Goal: Information Seeking & Learning: Learn about a topic

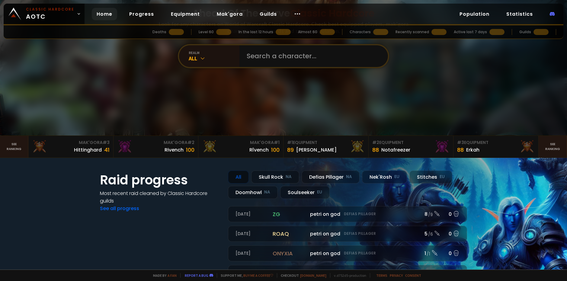
scroll to position [30, 0]
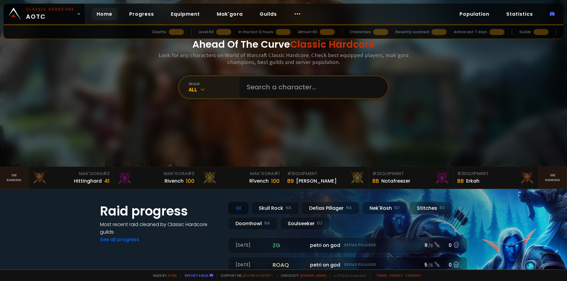
click at [203, 96] on div "realm All" at bounding box center [209, 87] width 60 height 22
click at [212, 84] on div "realm" at bounding box center [214, 84] width 51 height 5
click at [202, 91] on icon at bounding box center [203, 89] width 6 height 6
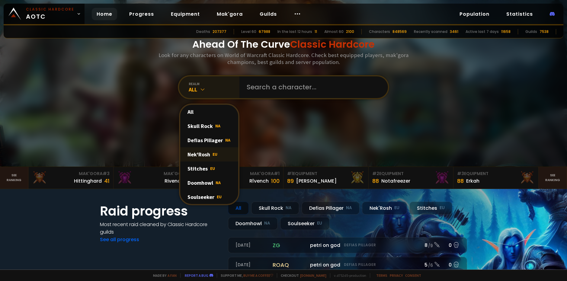
click at [211, 160] on div "Nek'Rosh EU" at bounding box center [209, 154] width 58 height 14
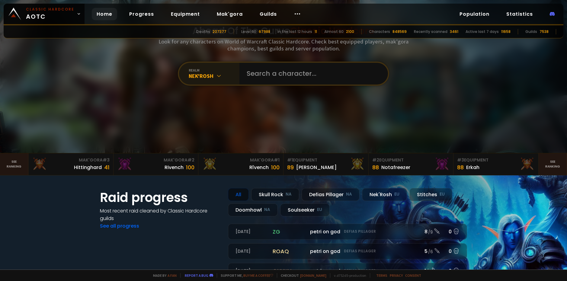
scroll to position [0, 0]
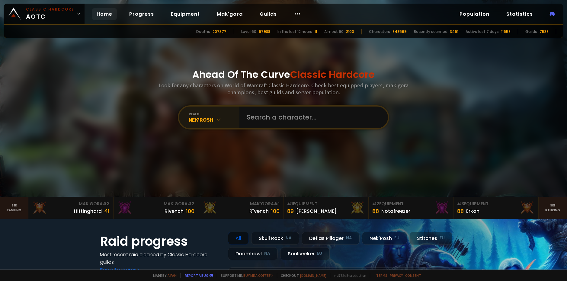
click at [198, 115] on div "realm" at bounding box center [214, 114] width 51 height 5
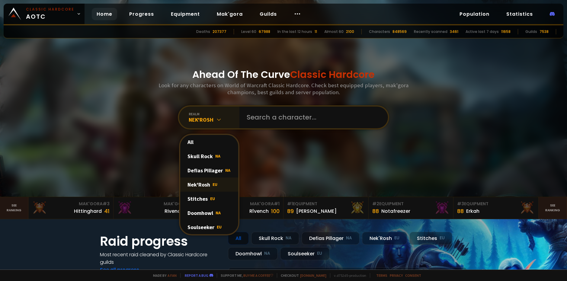
click at [213, 187] on span "EU" at bounding box center [215, 184] width 5 height 5
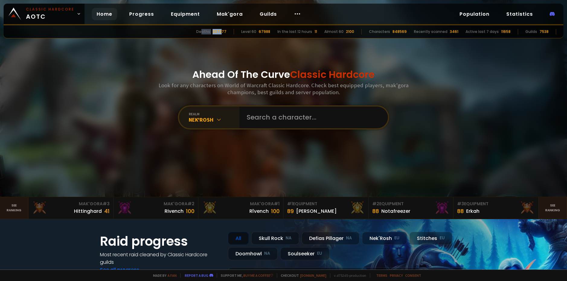
drag, startPoint x: 211, startPoint y: 34, endPoint x: 232, endPoint y: 33, distance: 21.5
click at [230, 32] on div "Deaths 207377 Level 60 67988 In the last 12 hours 11 Almost 60 2100 Characters …" at bounding box center [284, 31] width 560 height 13
drag, startPoint x: 235, startPoint y: 34, endPoint x: 244, endPoint y: 35, distance: 9.2
click at [236, 34] on div "Deaths 207377 Level 60 67988 In the last 12 hours 11 Almost 60 2100 Characters …" at bounding box center [284, 31] width 560 height 13
drag, startPoint x: 250, startPoint y: 33, endPoint x: 263, endPoint y: 33, distance: 13.9
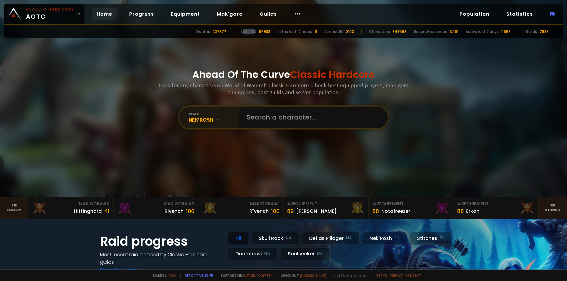
click at [256, 33] on div "Level 60" at bounding box center [248, 31] width 15 height 5
click at [269, 33] on div "67988" at bounding box center [264, 31] width 11 height 5
click at [137, 15] on link "Progress" at bounding box center [141, 14] width 34 height 12
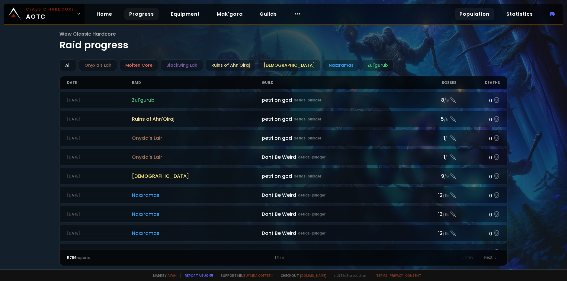
click at [477, 16] on link "Population" at bounding box center [475, 14] width 40 height 12
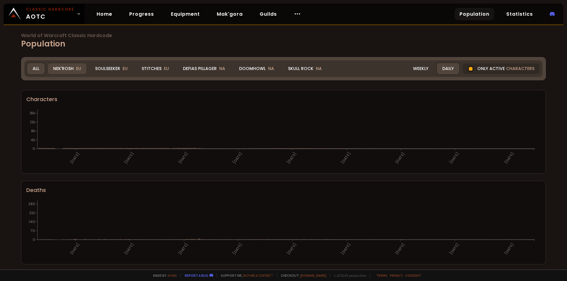
click at [68, 63] on div "Nek'Rosh EU" at bounding box center [67, 68] width 38 height 11
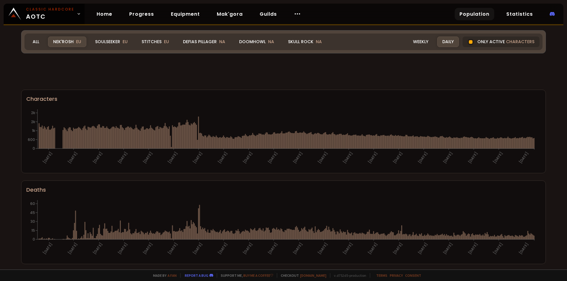
click at [68, 37] on div "Nek'Rosh EU" at bounding box center [67, 42] width 38 height 11
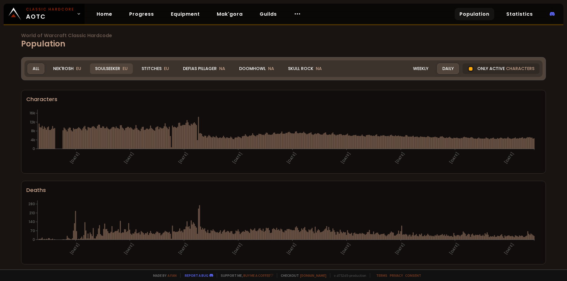
click at [104, 68] on div "Soulseeker EU" at bounding box center [111, 68] width 43 height 11
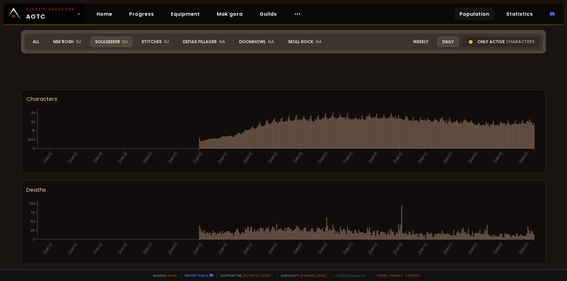
scroll to position [335, 0]
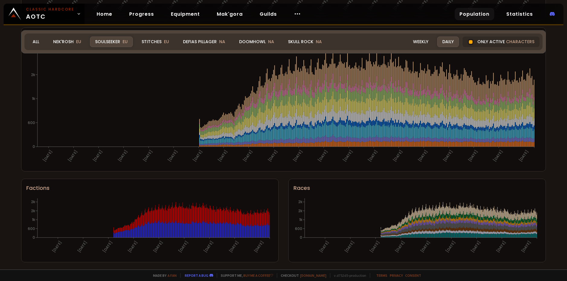
click at [274, 229] on section "Factions 30-07-24 20-09-24 11-11-24 02-01-25 23-02-25 16-04-25 07-06-25 29-07-2…" at bounding box center [150, 221] width 258 height 84
click at [273, 230] on section "Factions 30-07-24 20-09-24 11-11-24 02-01-25 23-02-25 16-04-25 07-06-25 29-07-2…" at bounding box center [150, 221] width 258 height 84
